Goal: Transaction & Acquisition: Purchase product/service

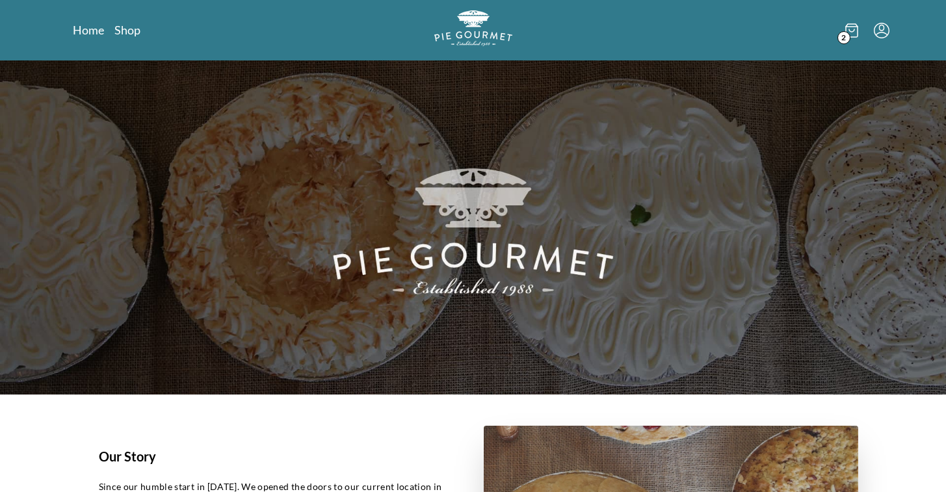
click at [849, 32] on icon at bounding box center [851, 30] width 13 height 14
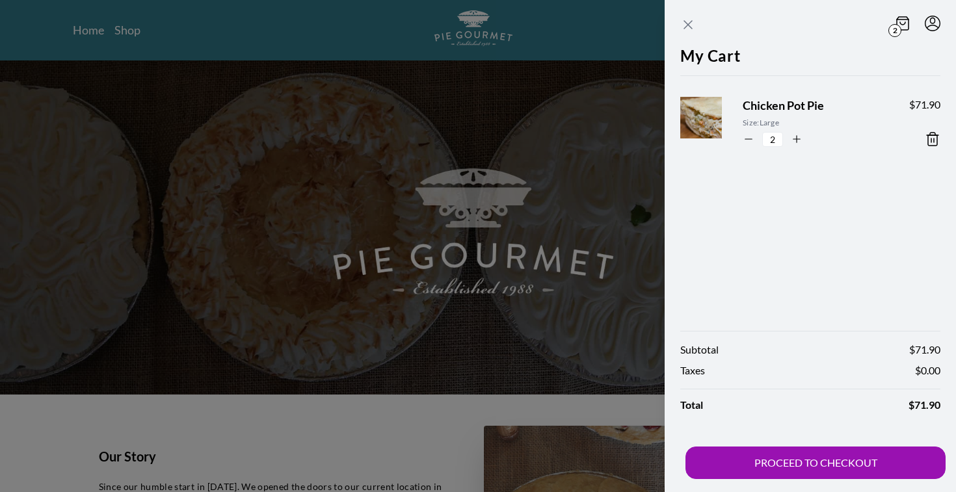
click at [686, 23] on icon "Close panel" at bounding box center [688, 25] width 8 height 8
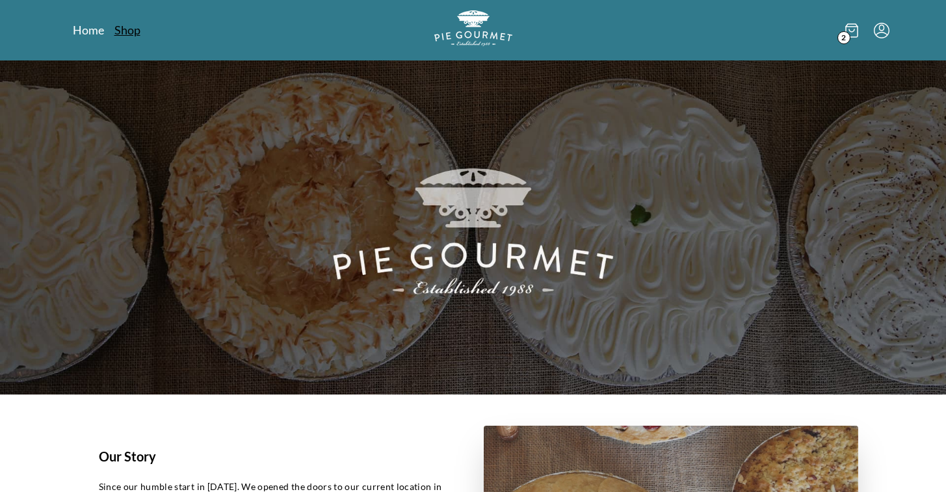
click at [131, 34] on link "Shop" at bounding box center [127, 30] width 26 height 16
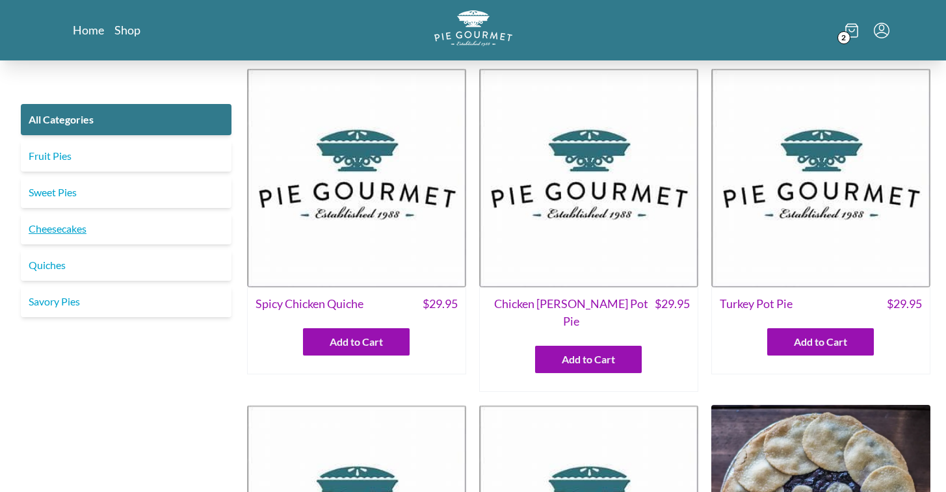
click at [46, 229] on link "Cheesecakes" at bounding box center [126, 228] width 211 height 31
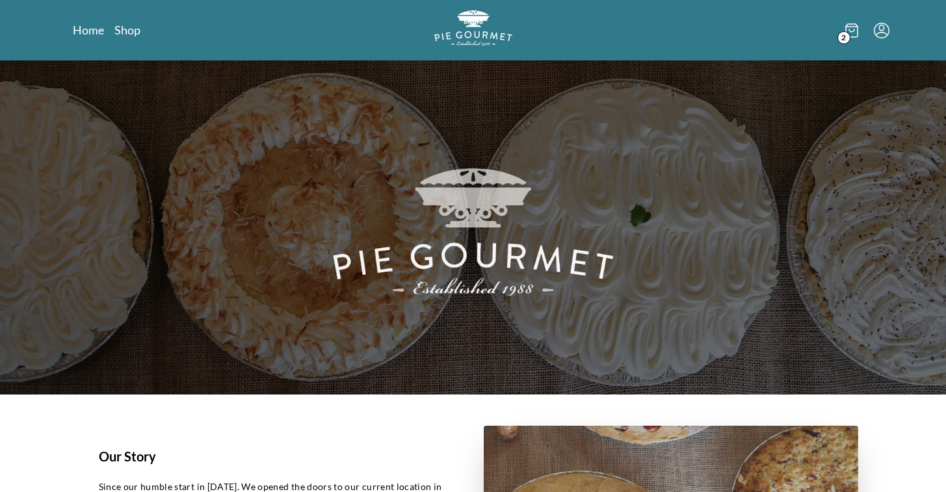
click at [852, 34] on icon at bounding box center [851, 30] width 13 height 14
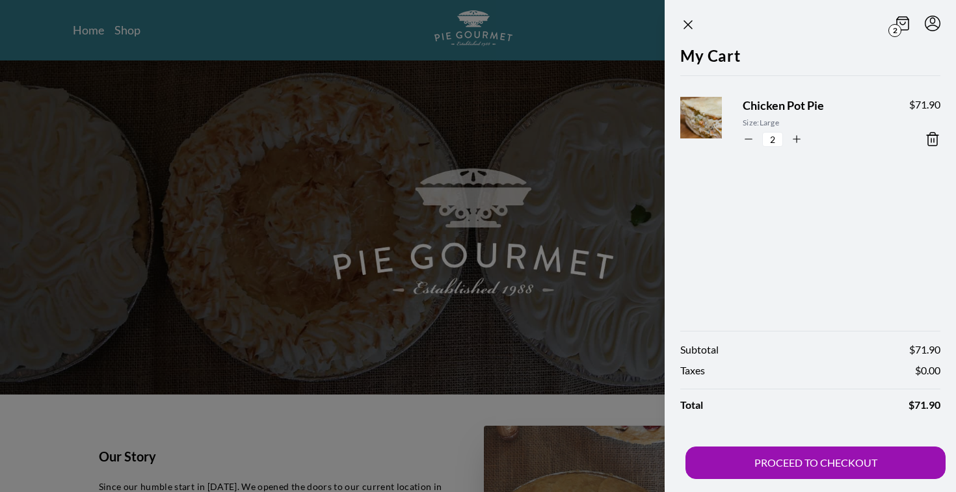
click at [752, 138] on icon "button" at bounding box center [748, 139] width 12 height 12
click at [745, 139] on icon "button" at bounding box center [748, 139] width 7 height 0
type input "0"
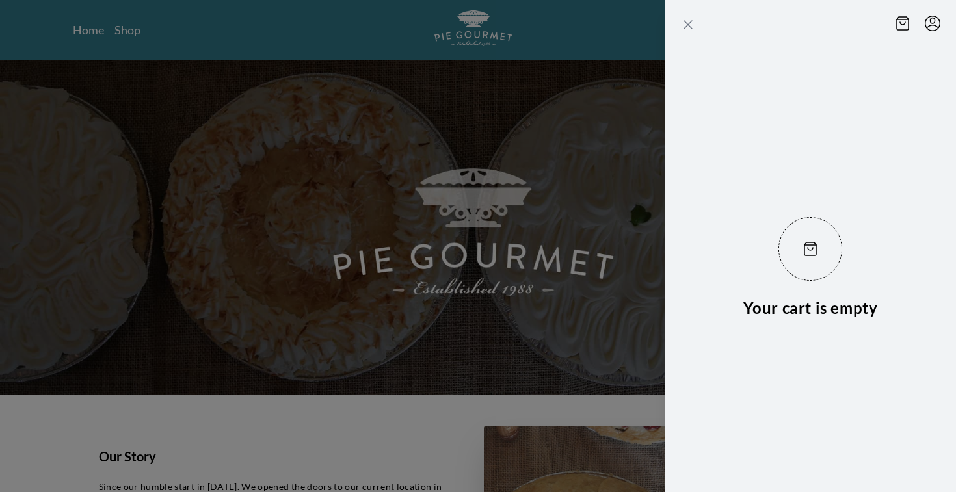
click at [688, 23] on icon "Close panel" at bounding box center [688, 25] width 16 height 16
